Goal: Check status: Check status

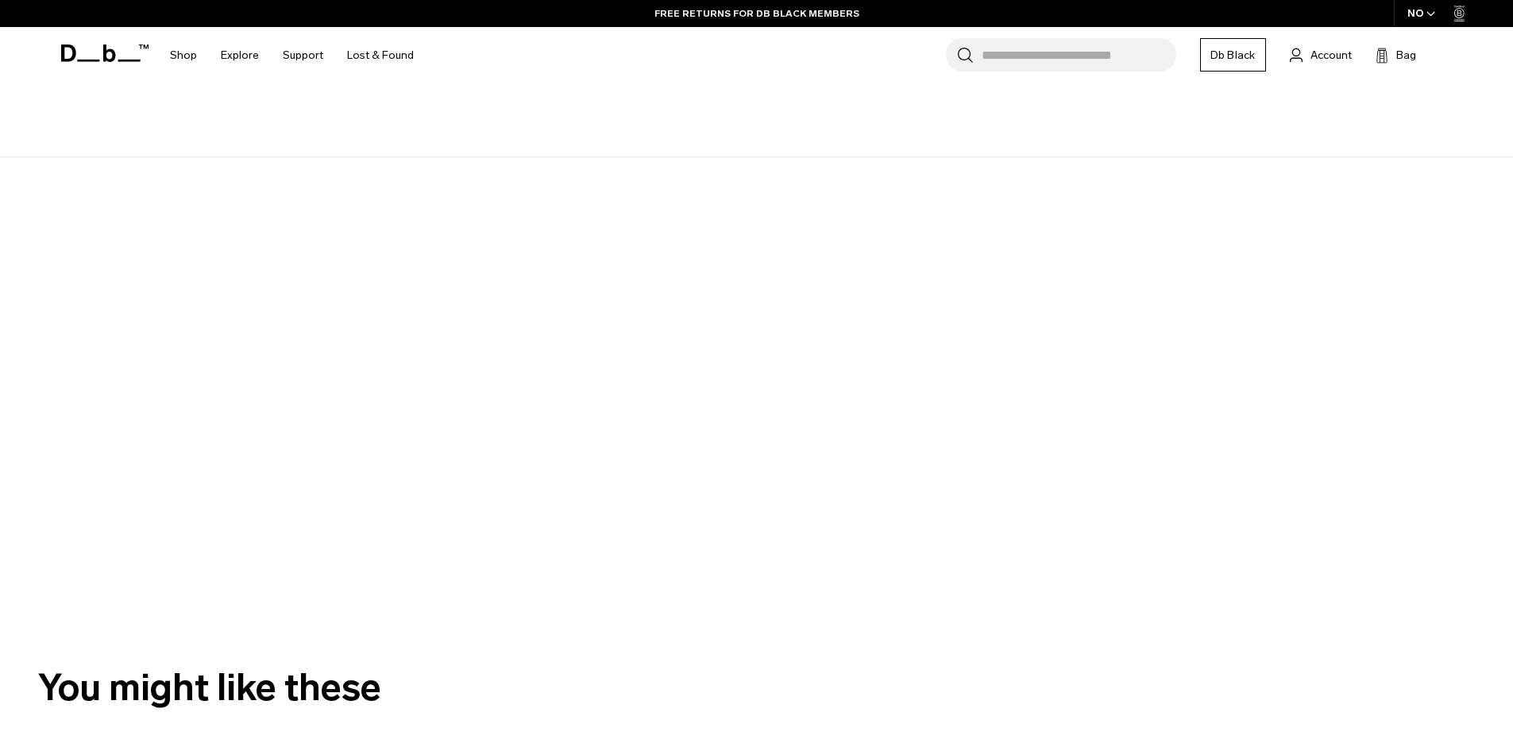
scroll to position [238, 0]
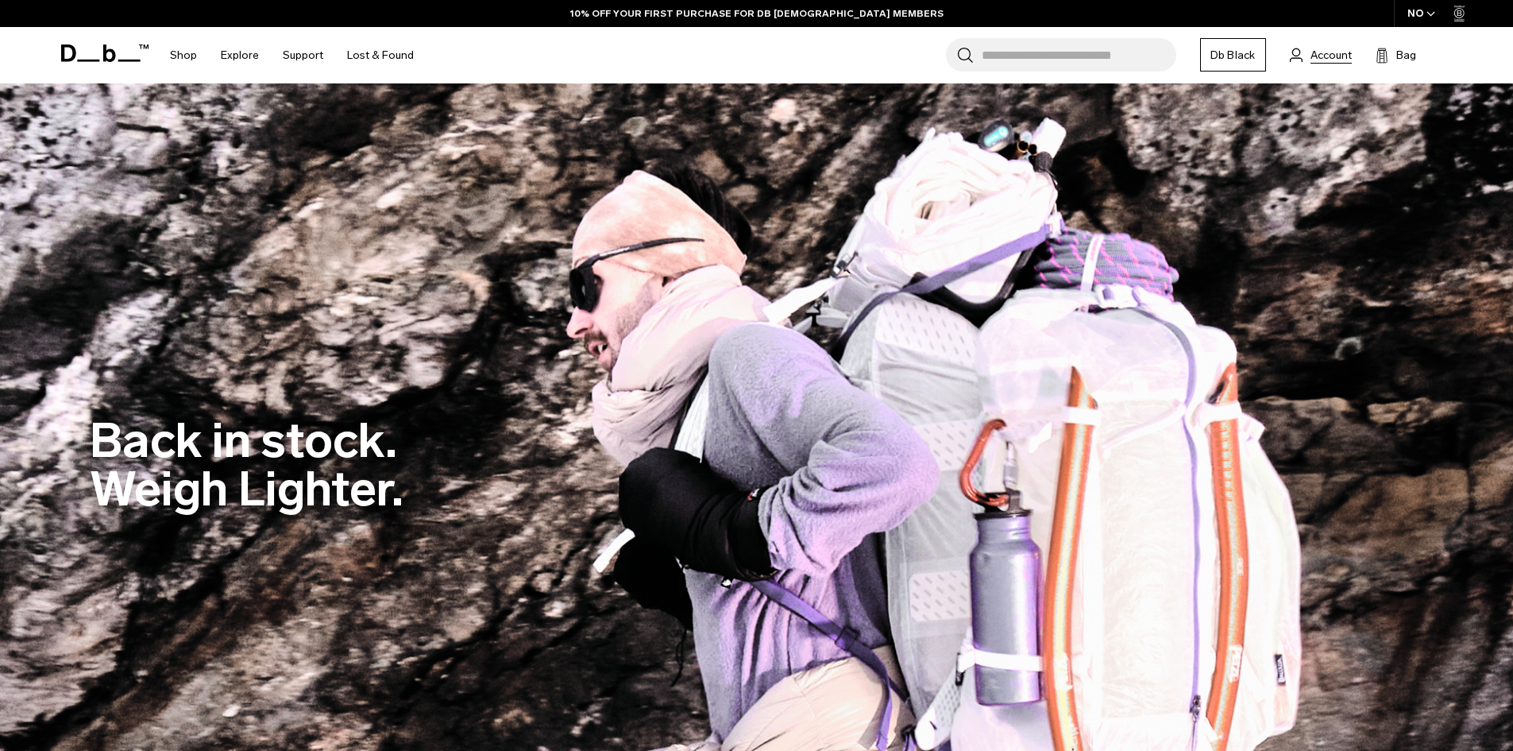
click at [1331, 55] on span "Account" at bounding box center [1331, 55] width 41 height 17
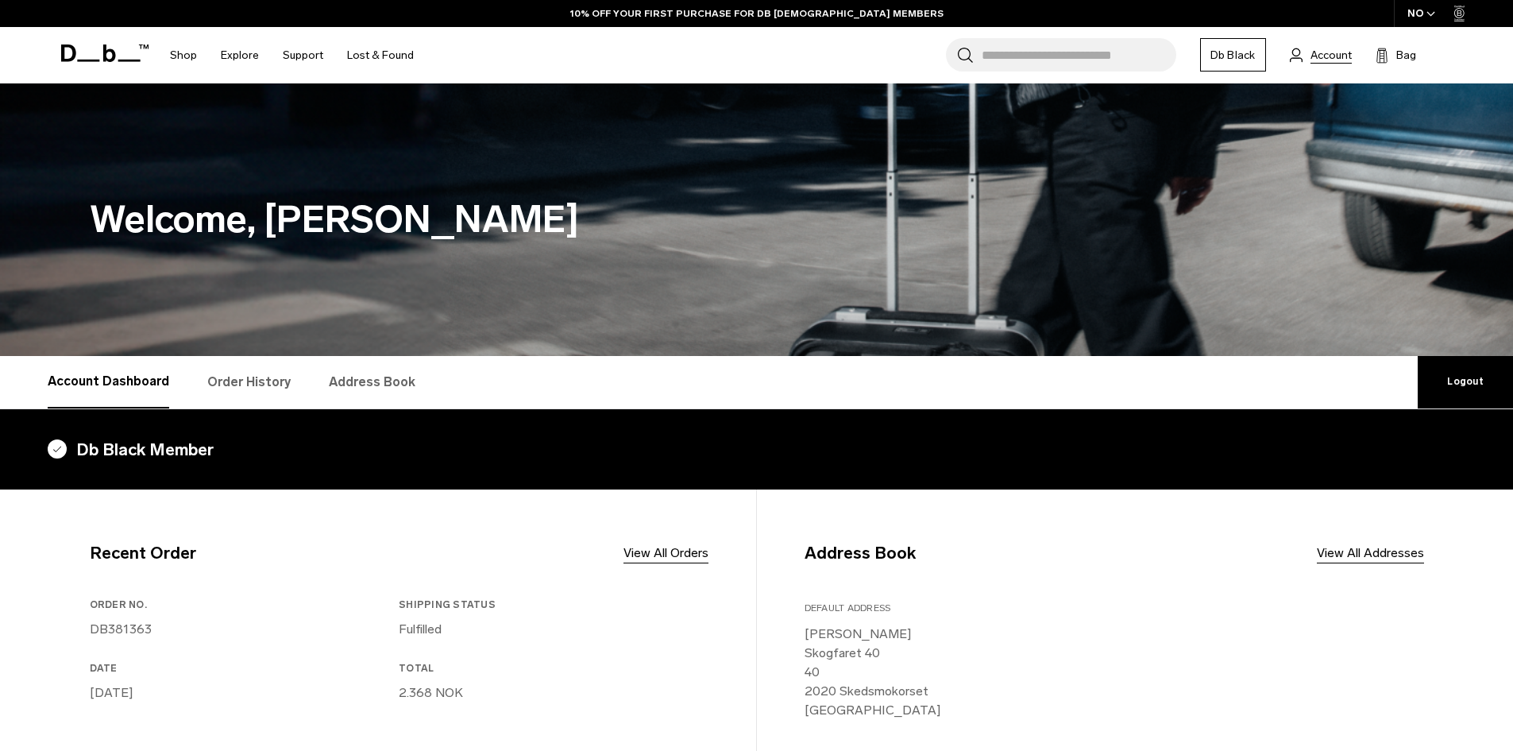
click at [1315, 59] on span "Account" at bounding box center [1331, 55] width 41 height 17
click at [258, 387] on link "Order History" at bounding box center [248, 382] width 83 height 52
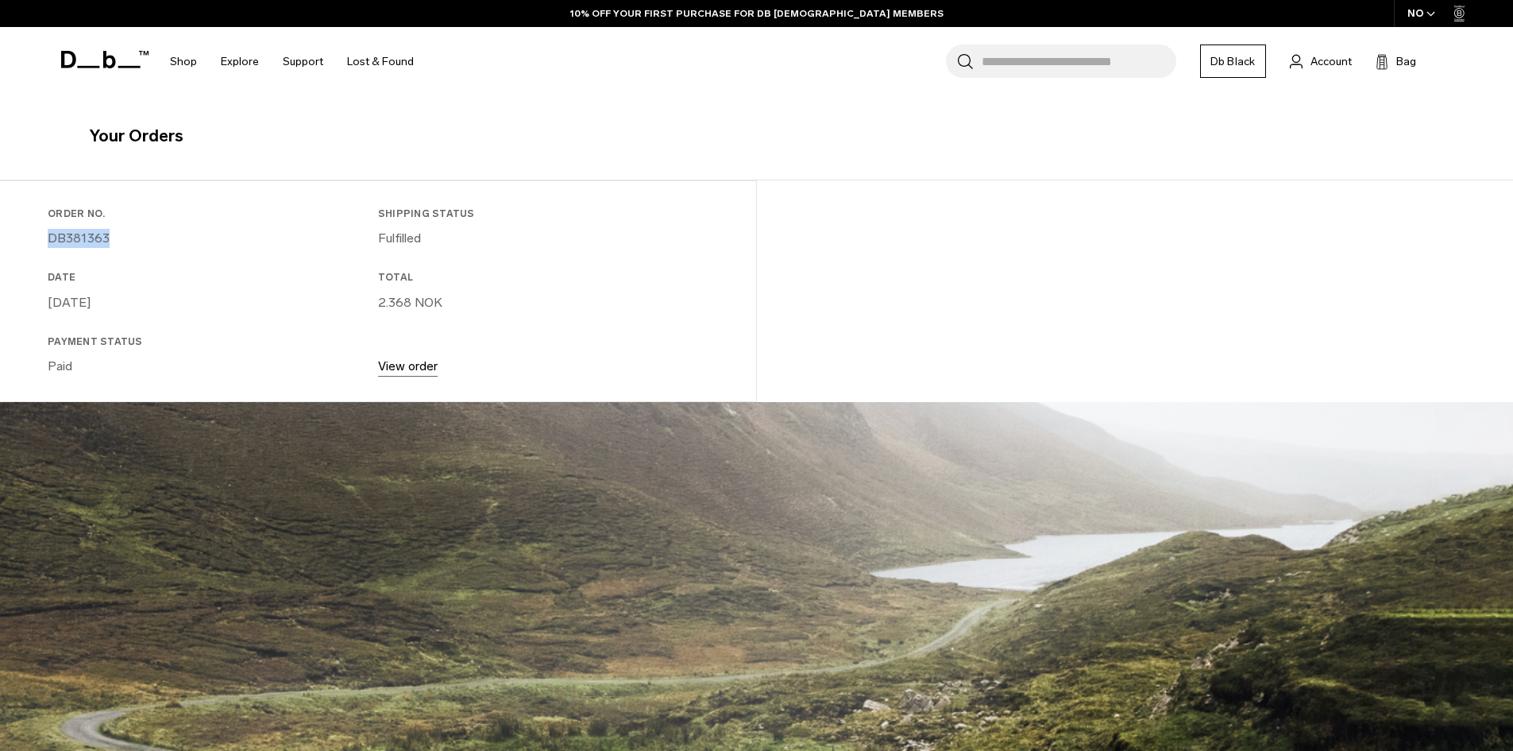
drag, startPoint x: 133, startPoint y: 238, endPoint x: 41, endPoint y: 239, distance: 91.4
click at [41, 239] on div "Order No. DB381363 Shipping Status Fulfilled Date [DATE] Total 2.368 NOK Paymen…" at bounding box center [378, 302] width 756 height 191
copy link "DB381363"
drag, startPoint x: 156, startPoint y: 234, endPoint x: 191, endPoint y: 238, distance: 35.2
click at [157, 234] on p "DB381363" at bounding box center [210, 238] width 324 height 19
